Goal: Information Seeking & Learning: Learn about a topic

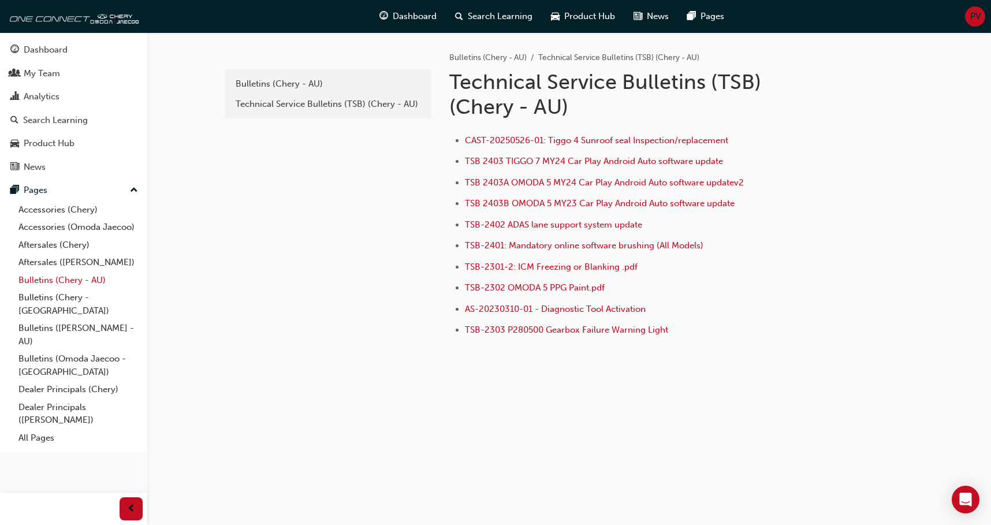
click at [69, 281] on link "Bulletins (Chery - AU)" at bounding box center [78, 280] width 129 height 18
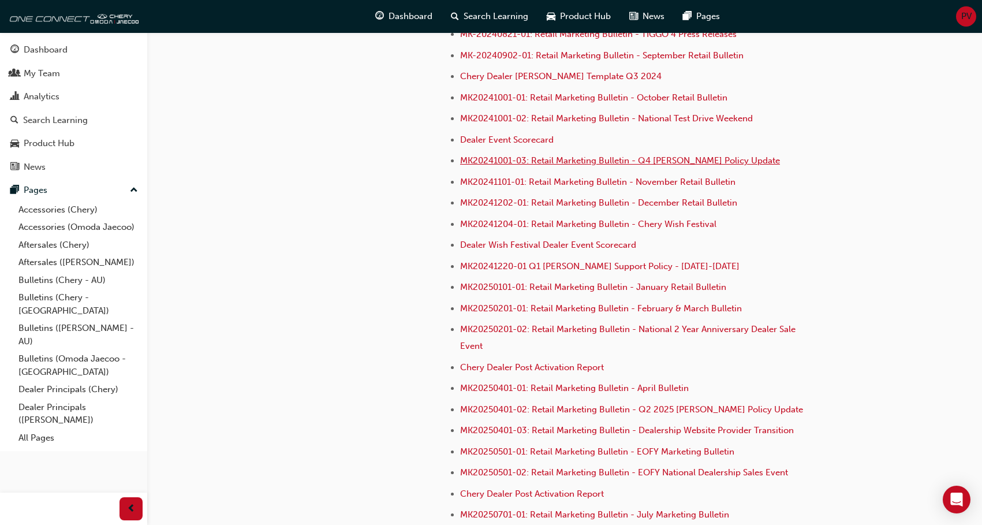
scroll to position [3162, 0]
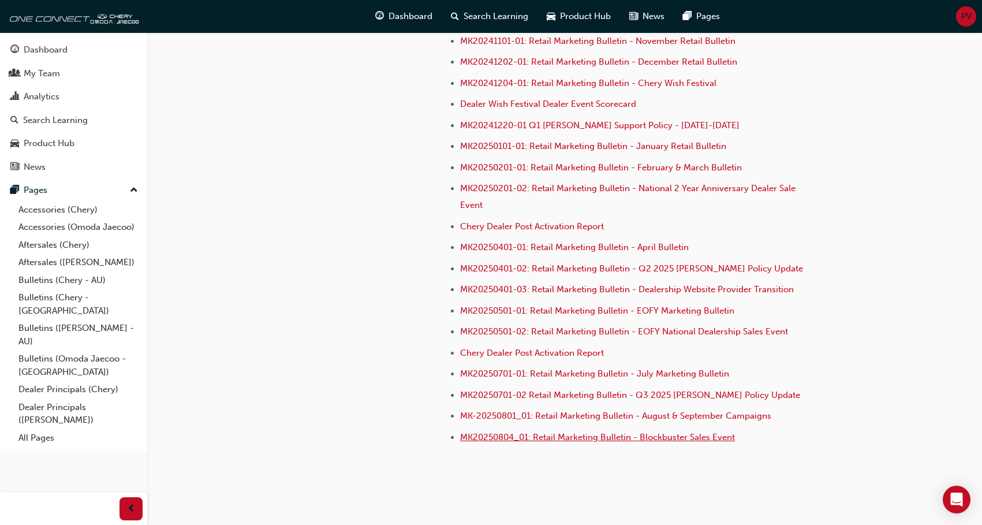
click at [700, 432] on span "MK20250804_01: Retail Marketing Bulletin - Blockbuster Sales Event" at bounding box center [597, 437] width 275 height 10
